Goal: Transaction & Acquisition: Purchase product/service

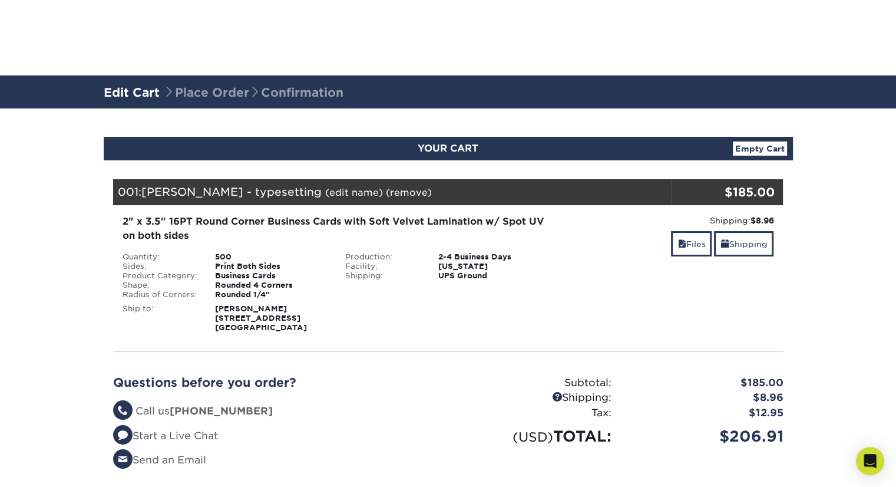
scroll to position [230, 0]
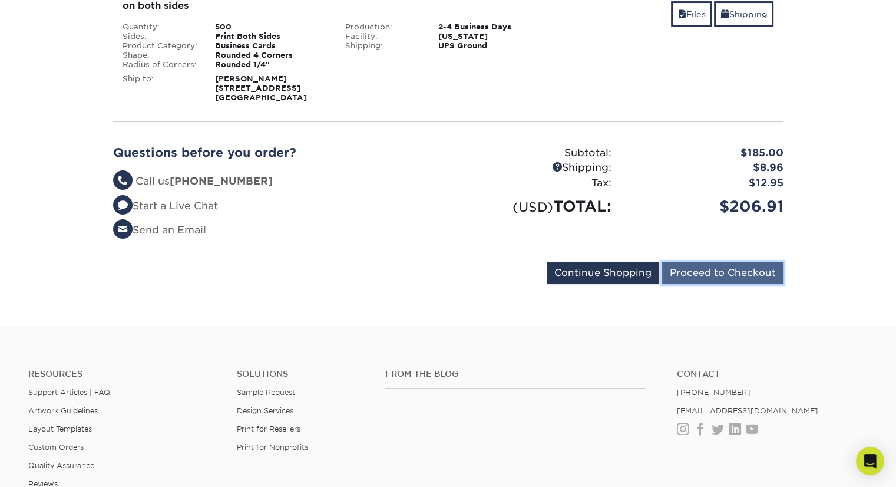
click at [732, 269] on input "Proceed to Checkout" at bounding box center [722, 273] width 121 height 22
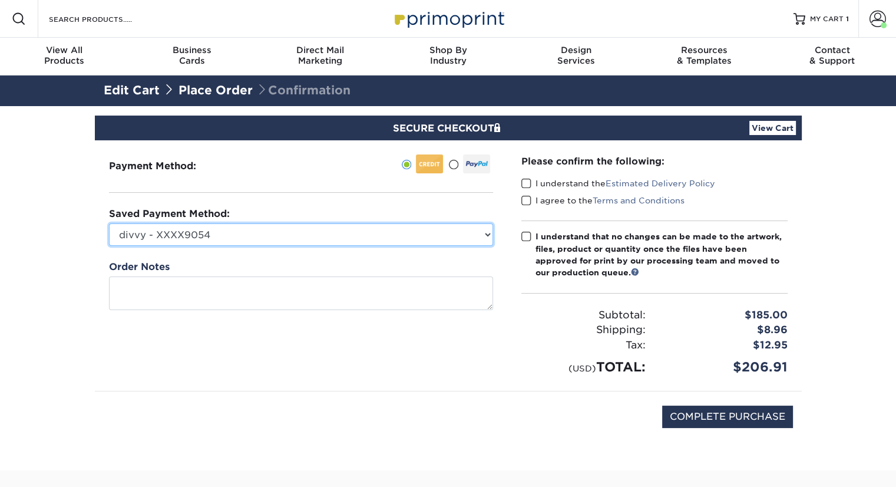
click at [229, 240] on select "divvy - XXXX9054 New Credit Card" at bounding box center [301, 234] width 384 height 22
click at [109, 223] on select "divvy - XXXX9054 New Credit Card" at bounding box center [301, 234] width 384 height 22
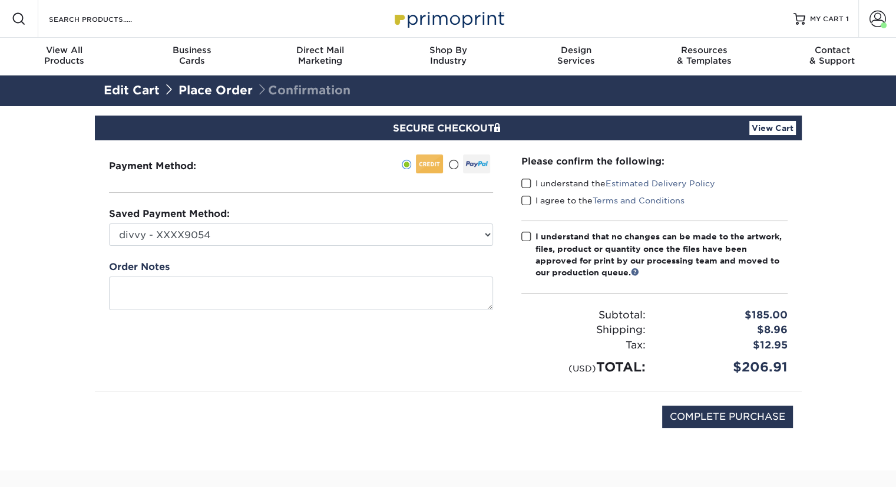
click at [531, 176] on div "Please confirm the following: I understand the Estimated Delivery Policy I agre…" at bounding box center [654, 265] width 266 height 222
click at [527, 182] on span at bounding box center [526, 183] width 10 height 11
click at [0, 0] on input "I understand the Estimated Delivery Policy" at bounding box center [0, 0] width 0 height 0
click at [526, 201] on span at bounding box center [526, 200] width 10 height 11
click at [0, 0] on input "I agree to the Terms and Conditions" at bounding box center [0, 0] width 0 height 0
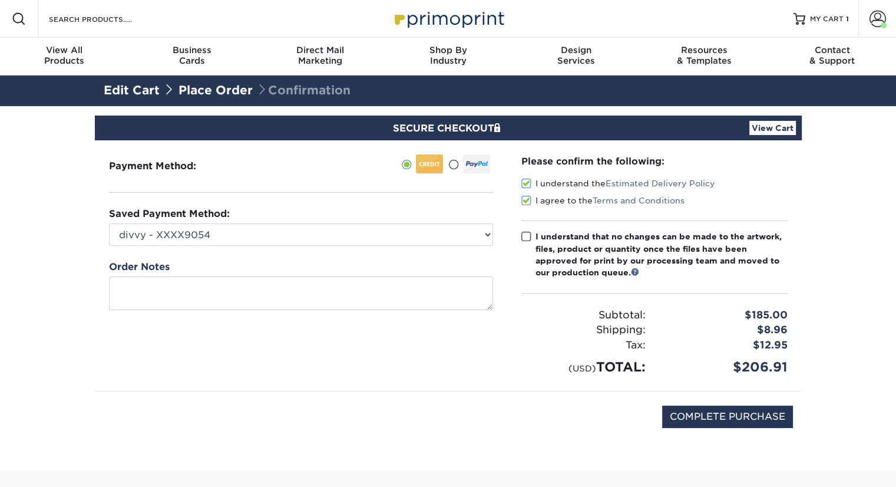
click at [526, 236] on span at bounding box center [526, 236] width 10 height 11
click at [0, 0] on input "I understand that no changes can be made to the artwork, files, product or quan…" at bounding box center [0, 0] width 0 height 0
click at [691, 412] on input "COMPLETE PURCHASE" at bounding box center [727, 416] width 131 height 22
type input "PROCESSING, PLEASE WAIT..."
